Goal: Information Seeking & Learning: Understand process/instructions

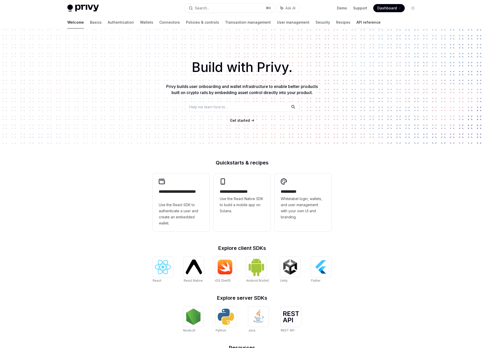
click at [356, 25] on link "API reference" at bounding box center [368, 22] width 24 height 12
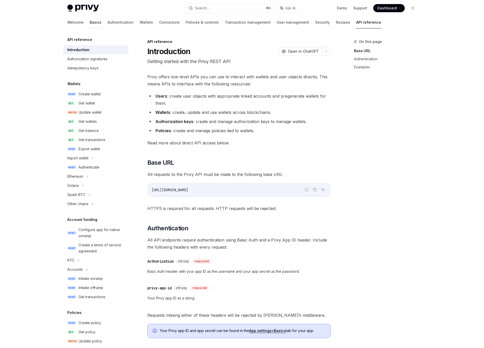
click at [90, 24] on link "Basics" at bounding box center [96, 22] width 12 height 12
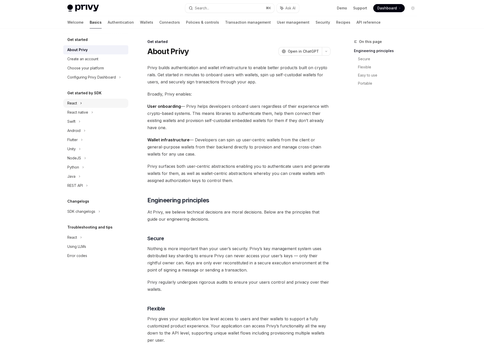
click at [71, 104] on div "React" at bounding box center [72, 103] width 10 height 6
type textarea "*"
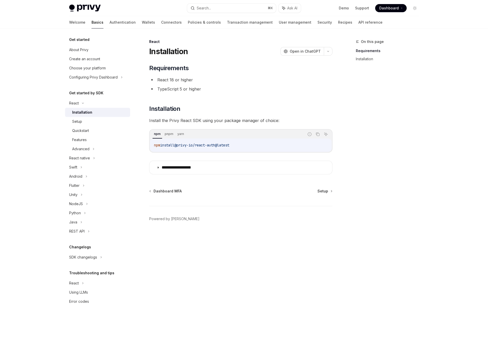
click at [252, 149] on div "npm install @privy-io/react-auth@latest" at bounding box center [241, 144] width 182 height 13
click at [249, 147] on code "npm install @privy-io/react-auth@latest" at bounding box center [240, 145] width 173 height 6
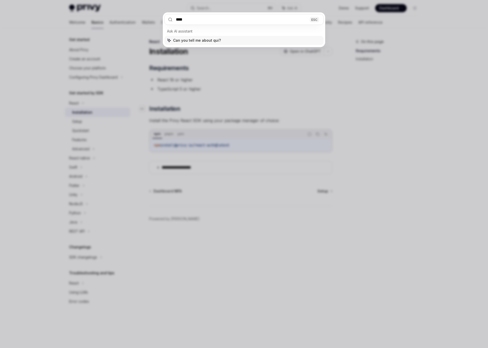
type input "*****"
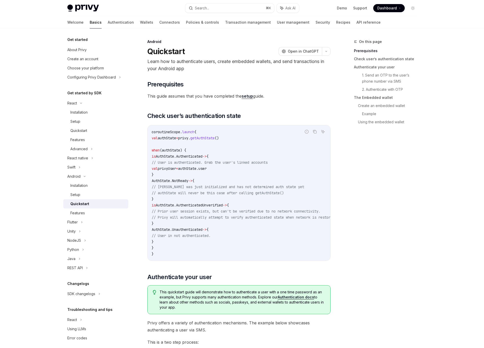
click at [246, 96] on link "setup" at bounding box center [247, 95] width 11 height 5
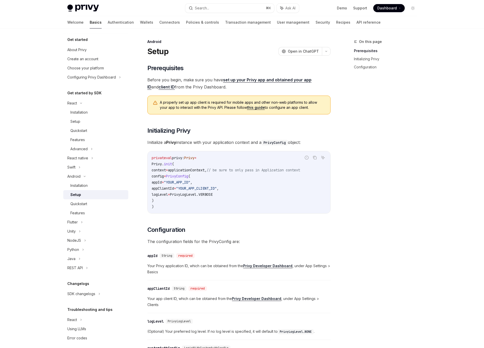
click at [89, 41] on div "Get started" at bounding box center [95, 40] width 65 height 6
click at [79, 39] on h5 "Get started" at bounding box center [77, 40] width 20 height 6
click at [96, 67] on div "Choose your platform" at bounding box center [85, 68] width 37 height 6
type textarea "*"
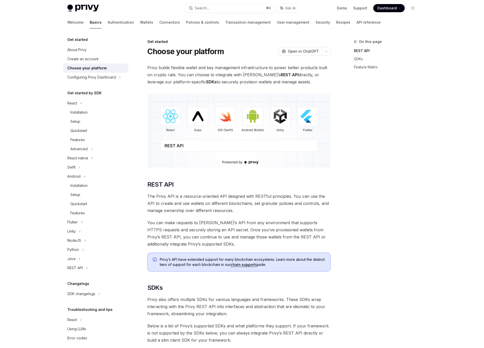
click at [172, 122] on img at bounding box center [238, 130] width 183 height 75
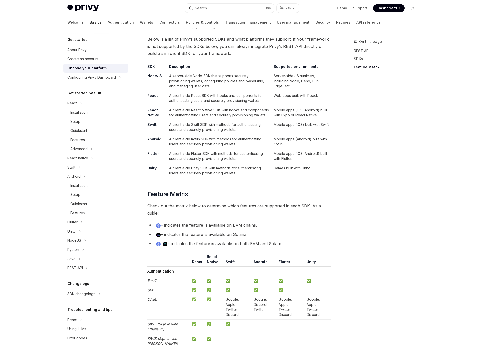
scroll to position [256, 0]
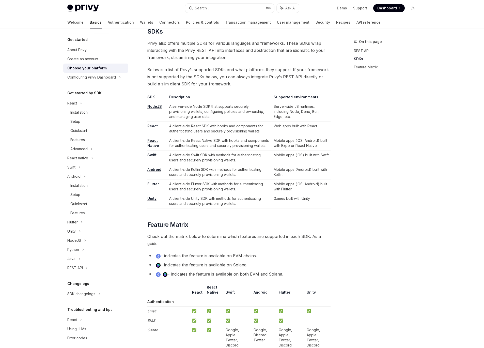
click at [154, 124] on link "React" at bounding box center [152, 126] width 10 height 5
